Goal: Obtain resource: Obtain resource

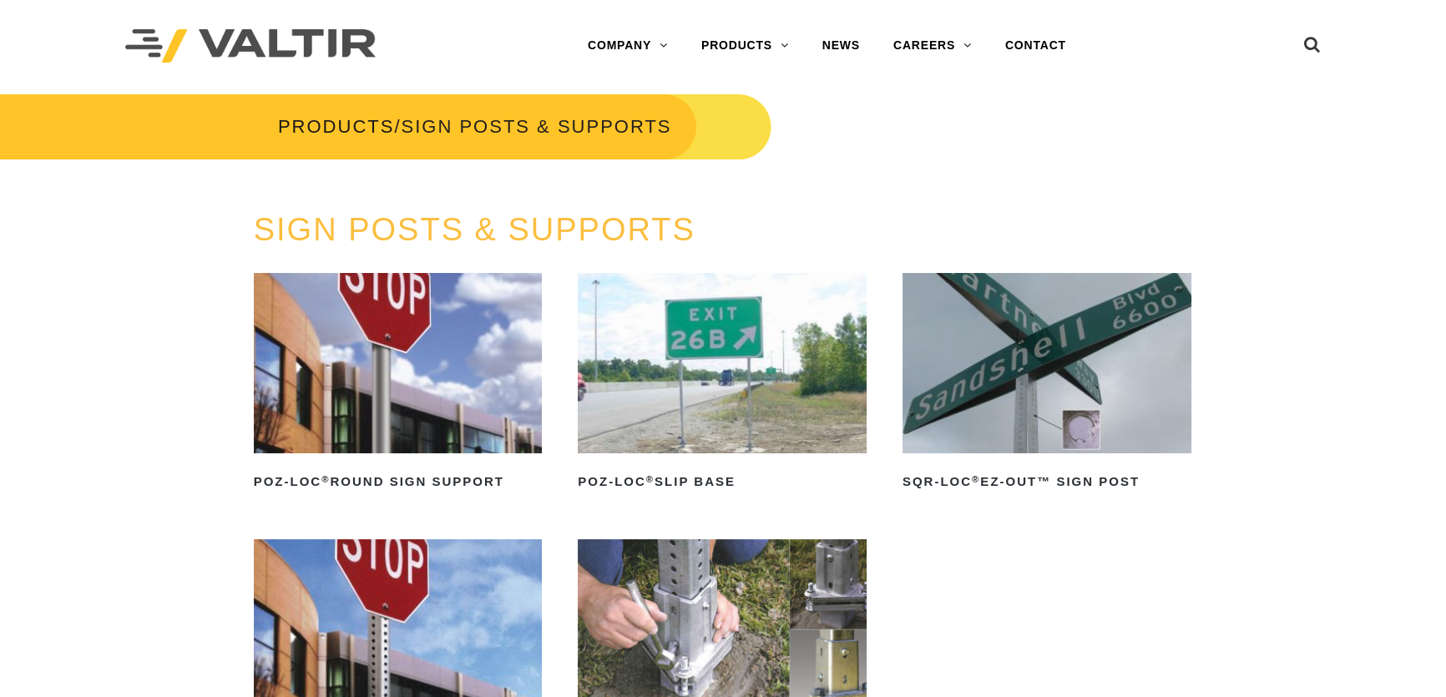
click at [744, 170] on link "DELINEATORS" at bounding box center [789, 179] width 209 height 33
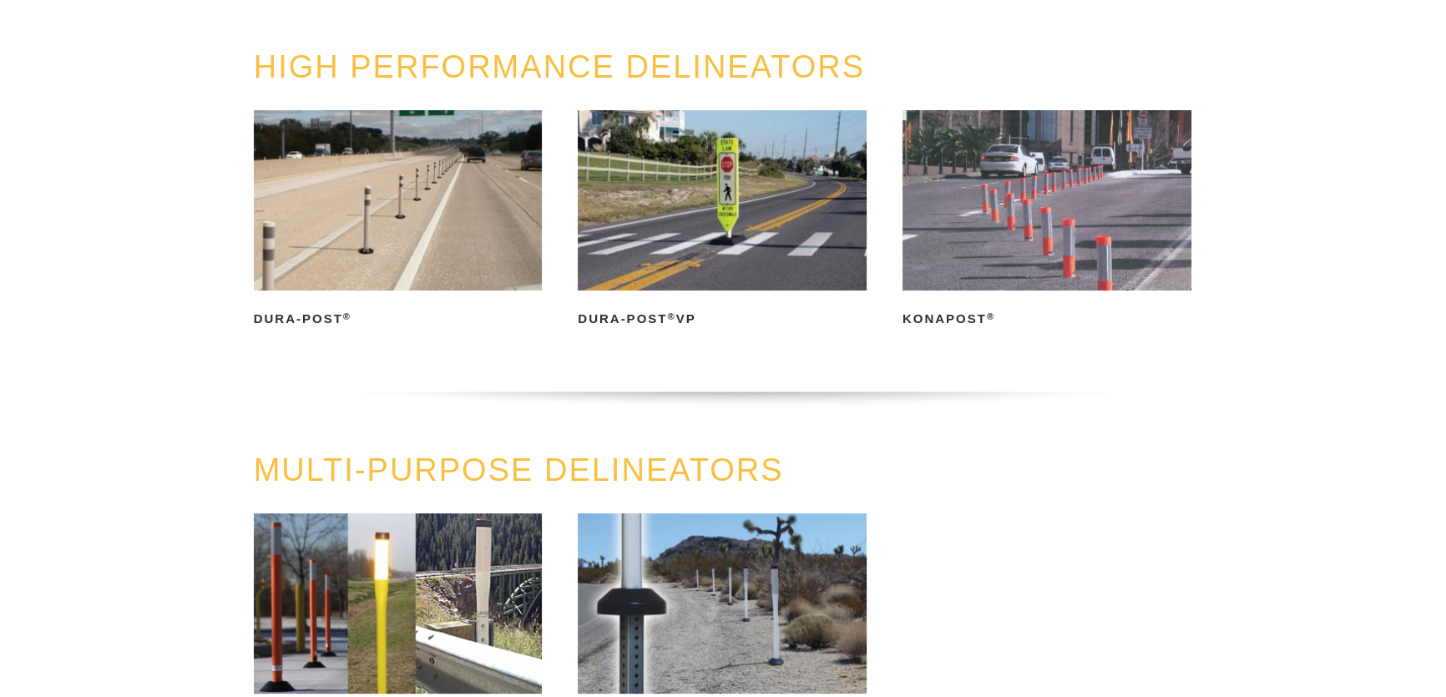
scroll to position [151, 0]
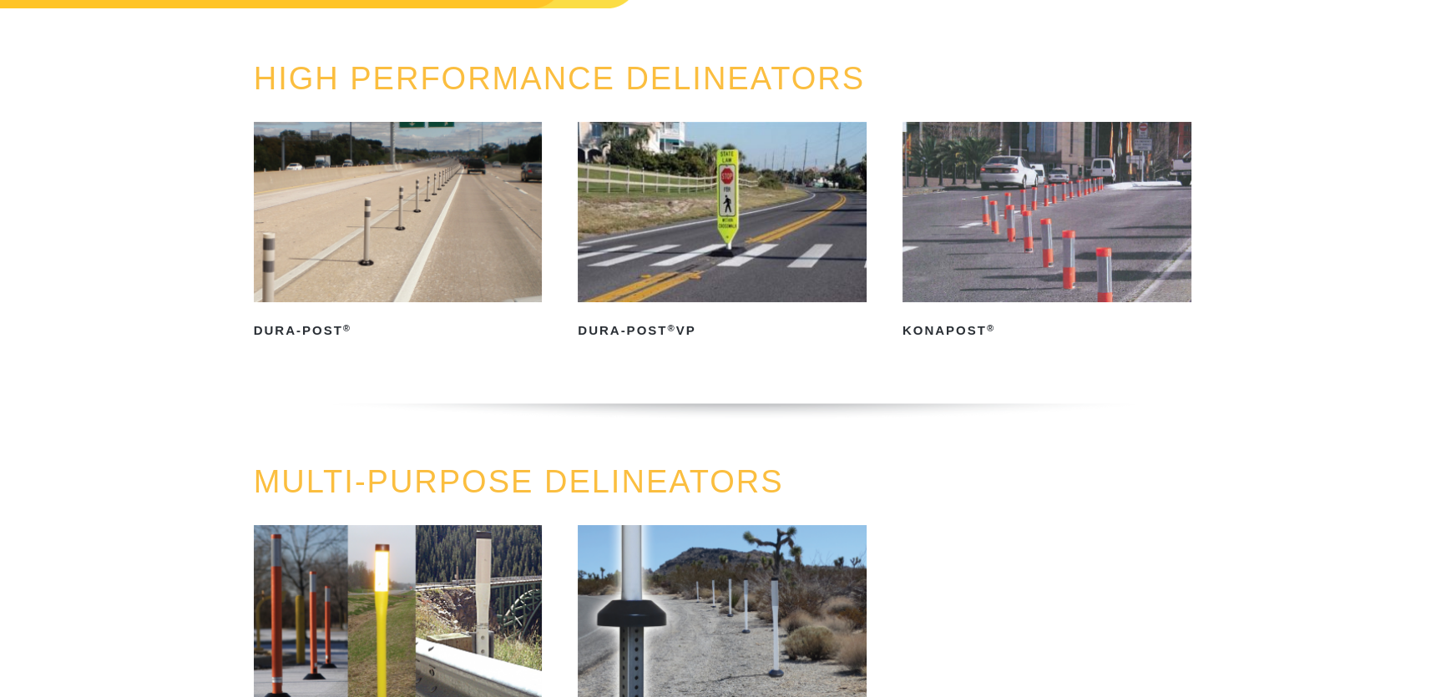
click at [1127, 256] on img at bounding box center [1047, 212] width 289 height 180
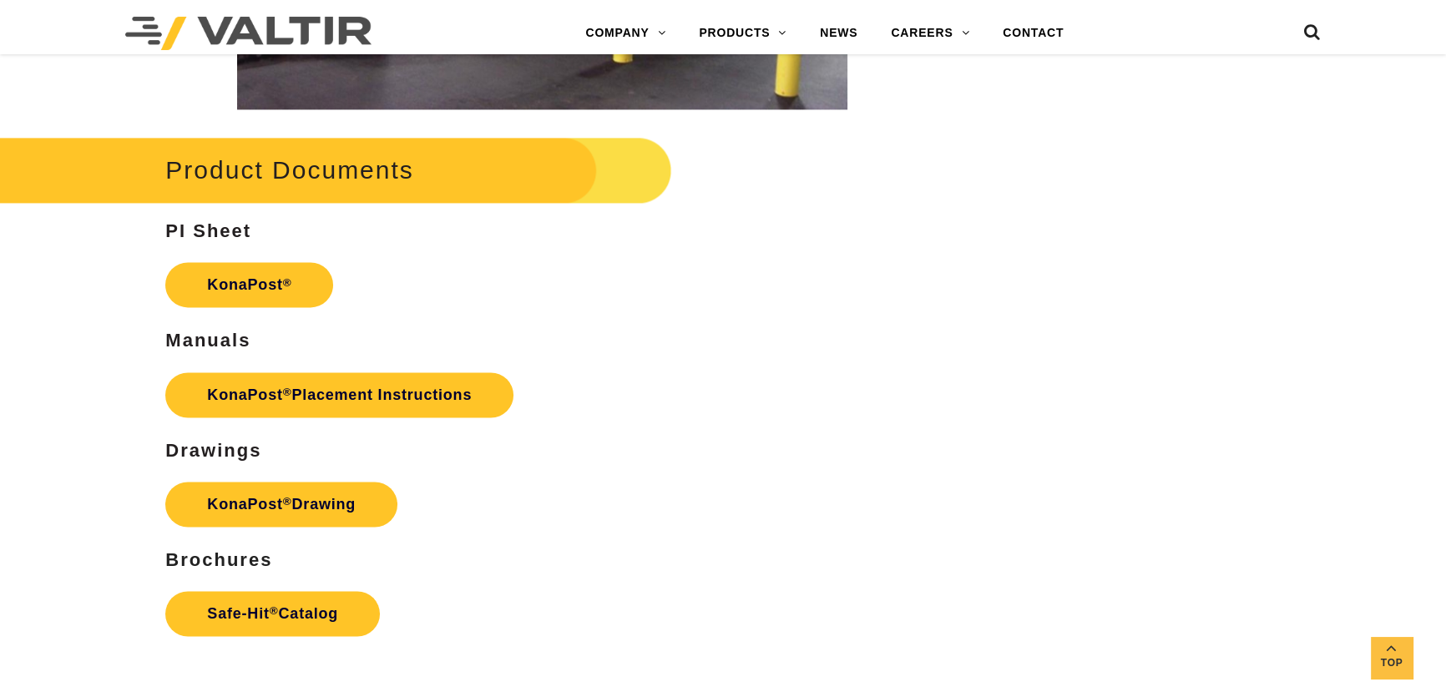
scroll to position [3113, 0]
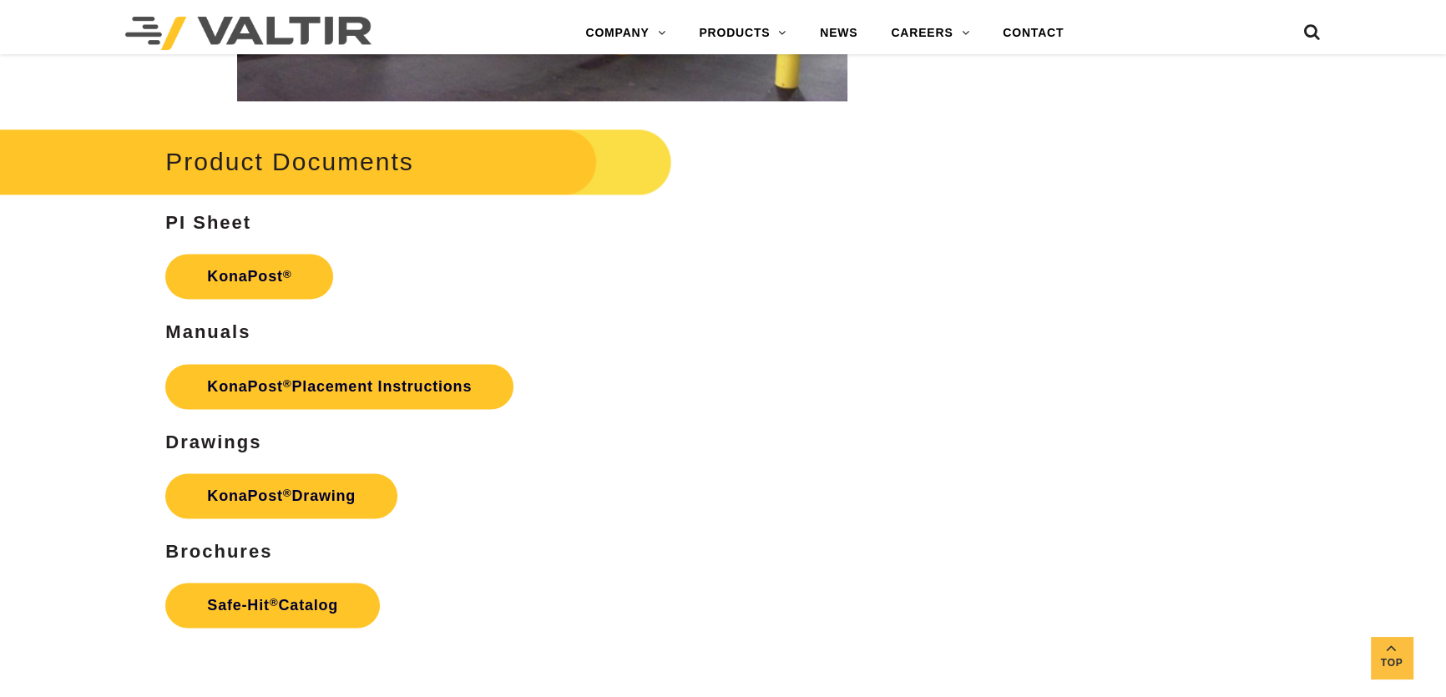
click at [429, 388] on link "KonaPost ® Placement Instructions" at bounding box center [339, 386] width 348 height 45
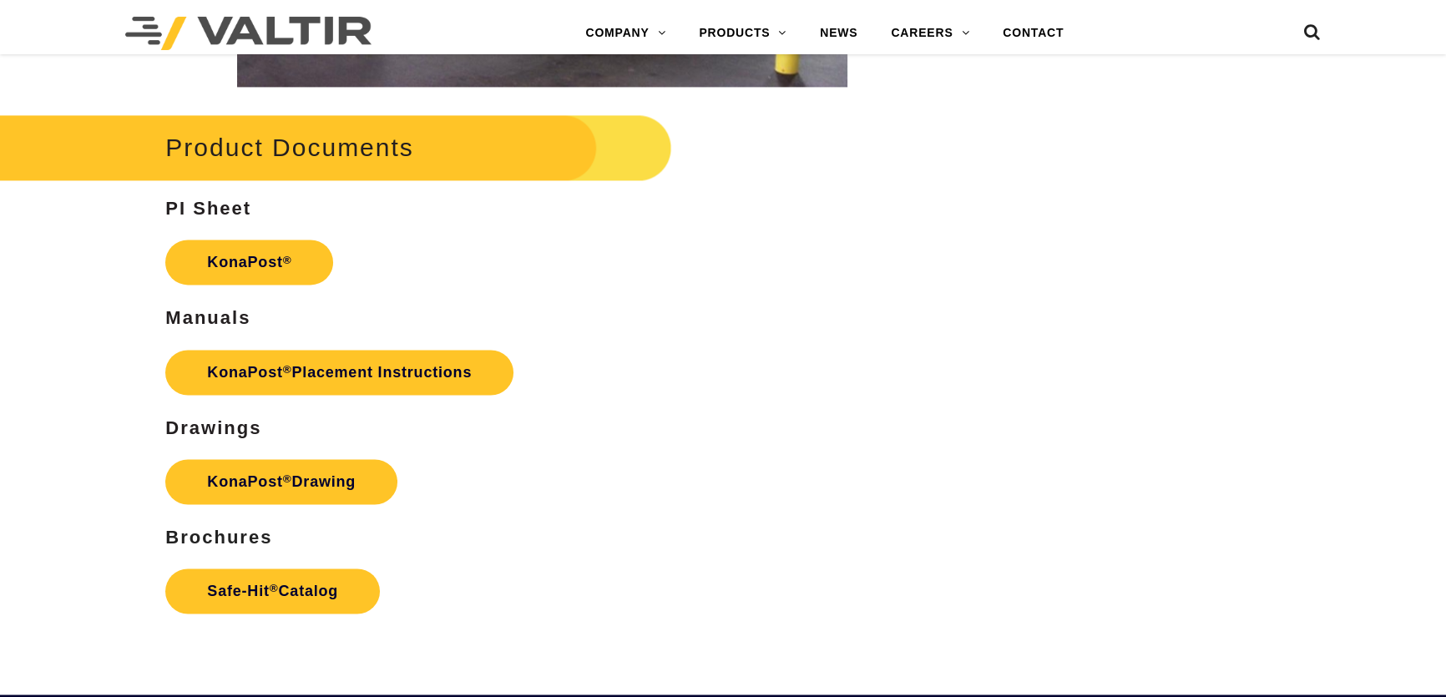
scroll to position [3113, 0]
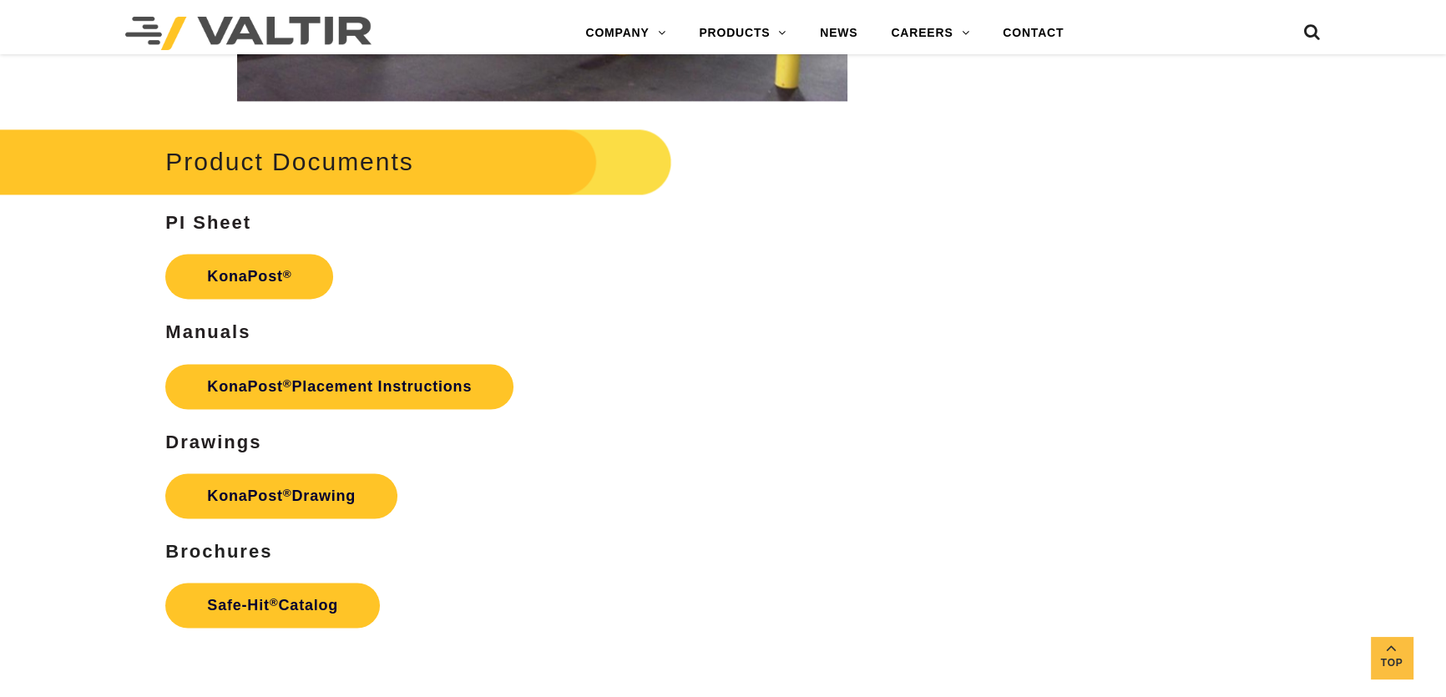
click at [600, 490] on p "KonaPost ® Drawing" at bounding box center [541, 496] width 753 height 62
click at [609, 511] on p "KonaPost ® Drawing" at bounding box center [541, 496] width 753 height 62
click at [372, 376] on link "KonaPost ® Placement Instructions" at bounding box center [339, 386] width 348 height 45
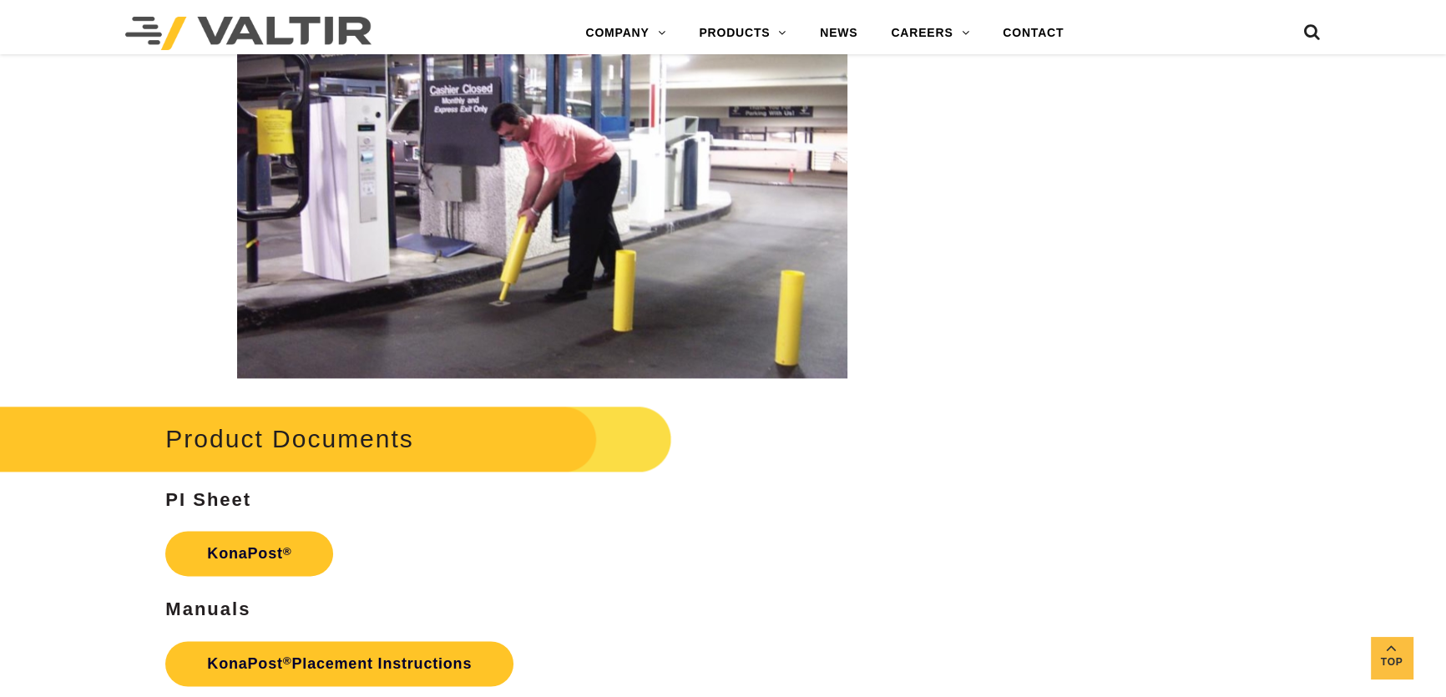
scroll to position [2809, 0]
